Goal: Check status: Check status

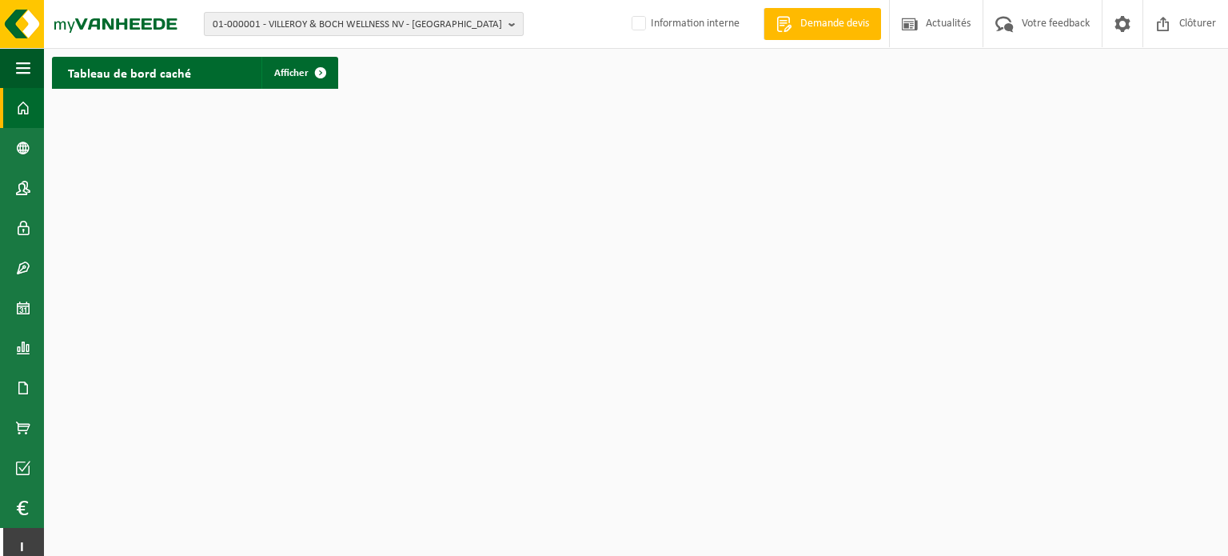
click at [506, 18] on button "01-000001 - VILLEROY & BOCH WELLNESS NV - ROESELARE" at bounding box center [364, 24] width 320 height 24
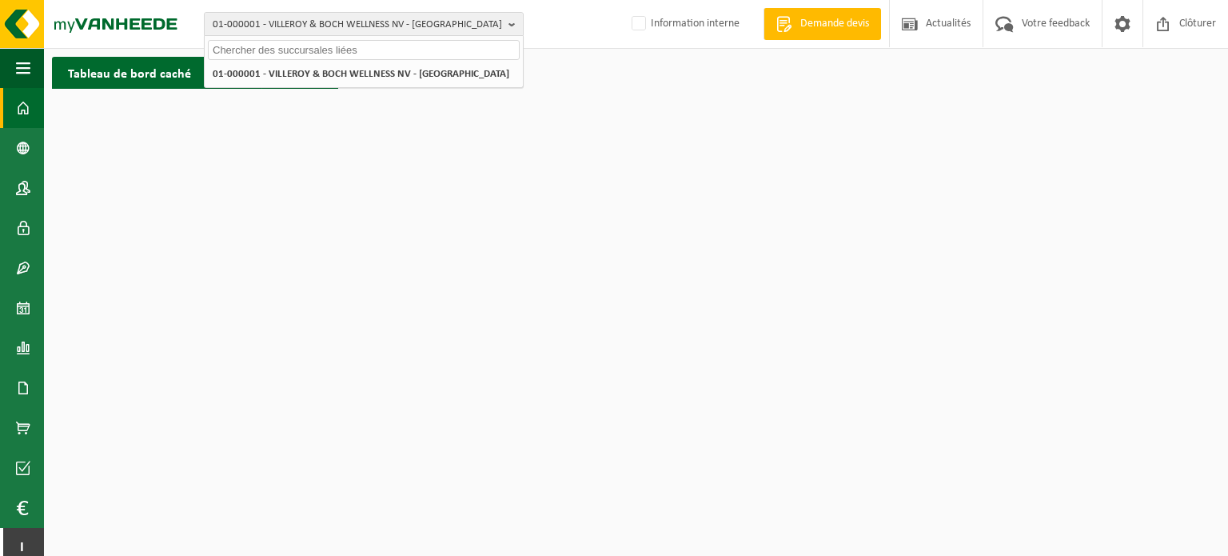
paste input "10-981168"
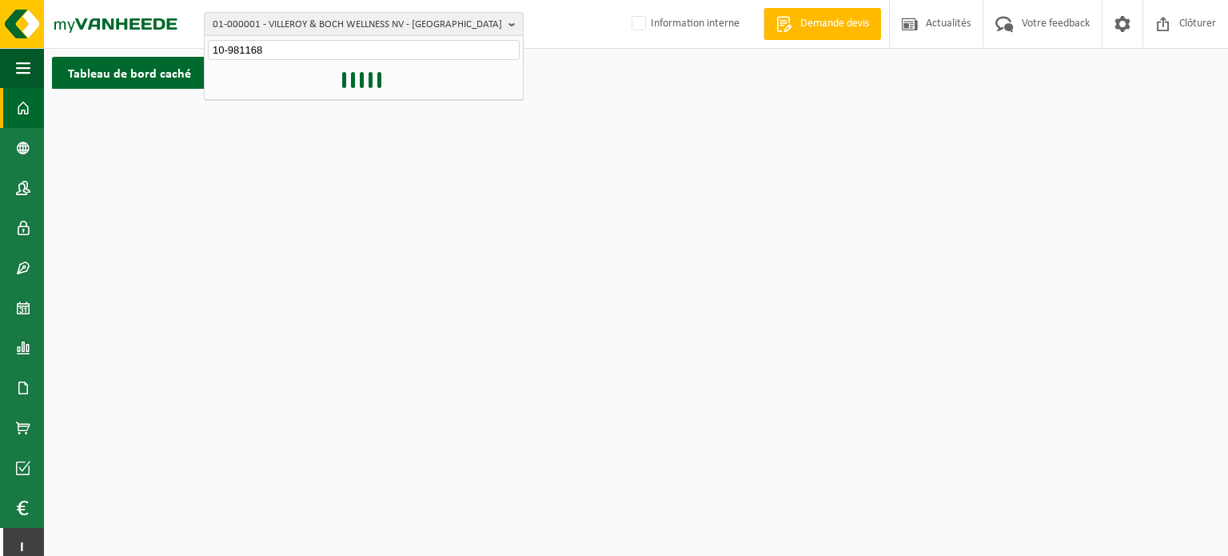
type input "10-981168"
click at [305, 70] on span at bounding box center [321, 73] width 32 height 32
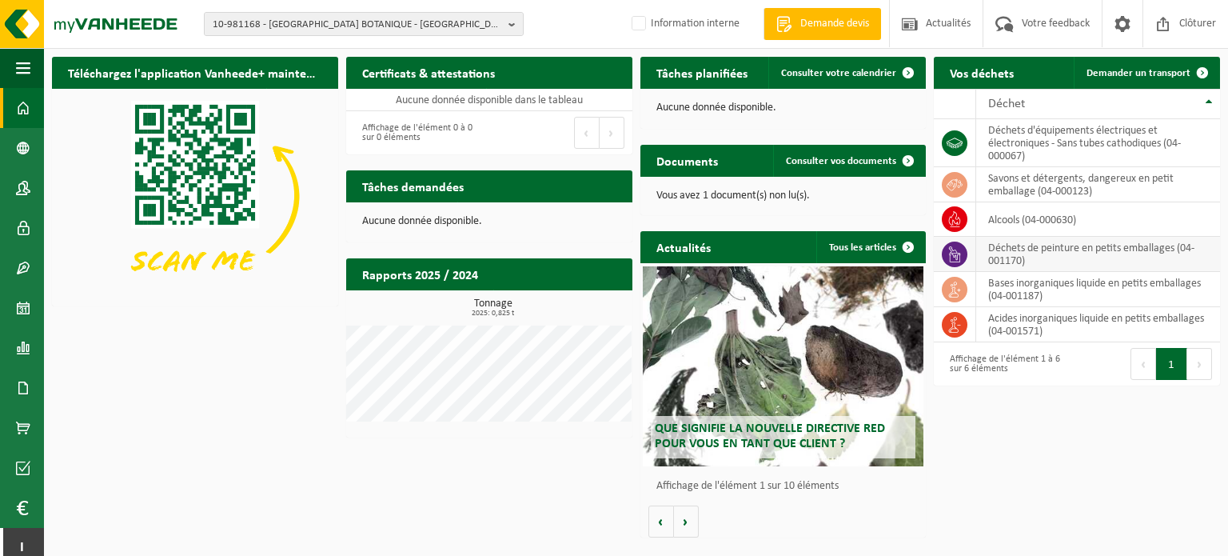
click at [960, 258] on icon at bounding box center [954, 254] width 11 height 16
click at [1048, 243] on td "déchets de peinture en petits emballages (04-001170)" at bounding box center [1098, 254] width 244 height 35
